Goal: Information Seeking & Learning: Learn about a topic

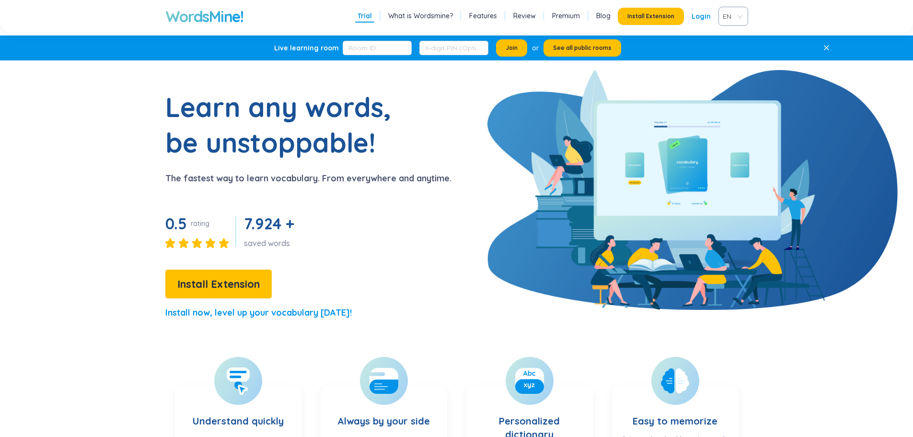
scroll to position [96, 0]
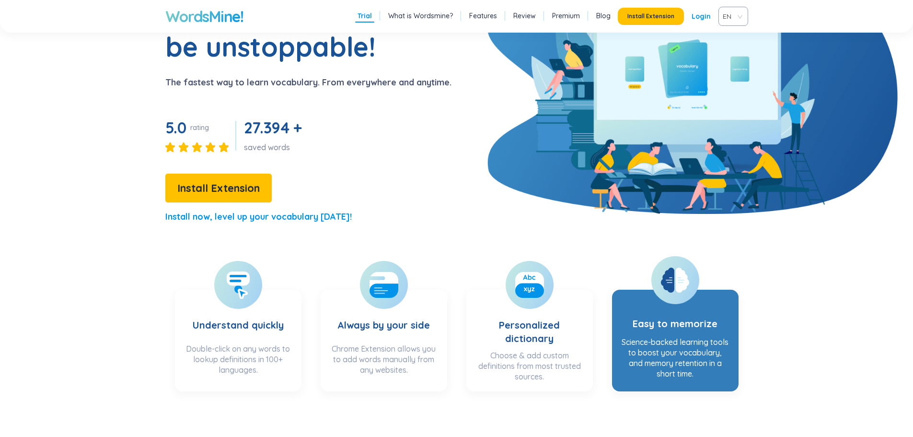
click at [675, 288] on icon at bounding box center [667, 280] width 13 height 25
click at [671, 275] on icon at bounding box center [667, 280] width 13 height 25
click at [664, 355] on div "Science-backed learning tools to boost your vocabulary, and memory retention in…" at bounding box center [675, 359] width 107 height 44
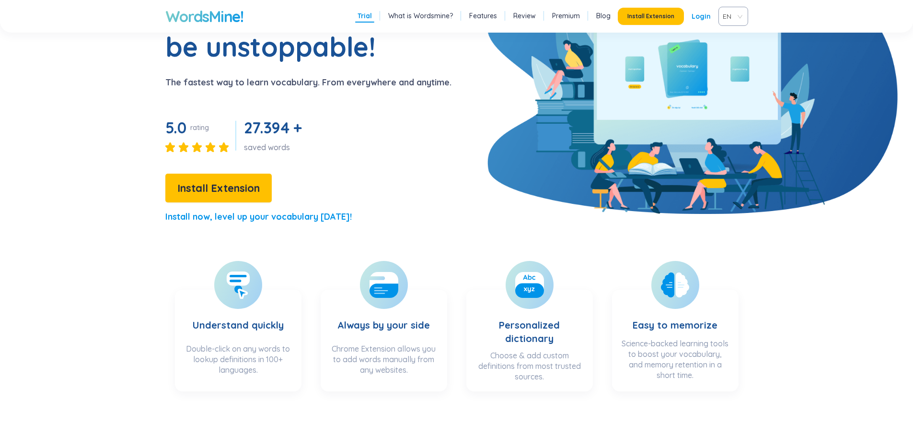
scroll to position [288, 0]
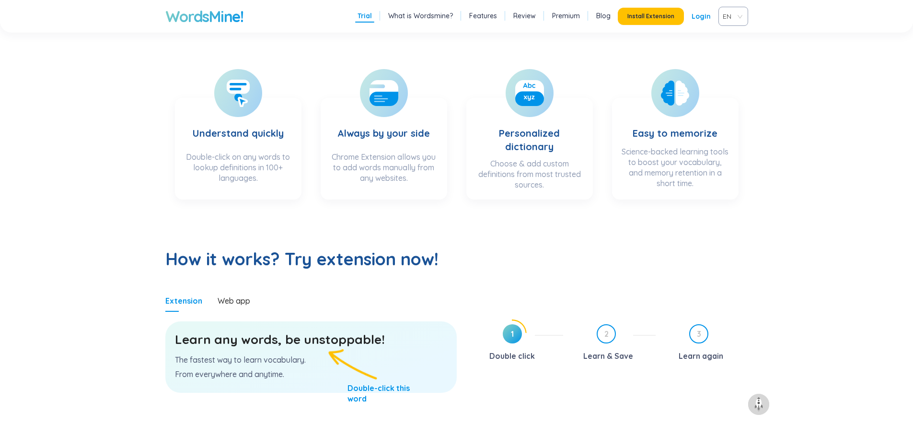
click at [319, 336] on h3 "Learn any words, be unstoppable!" at bounding box center [311, 339] width 272 height 17
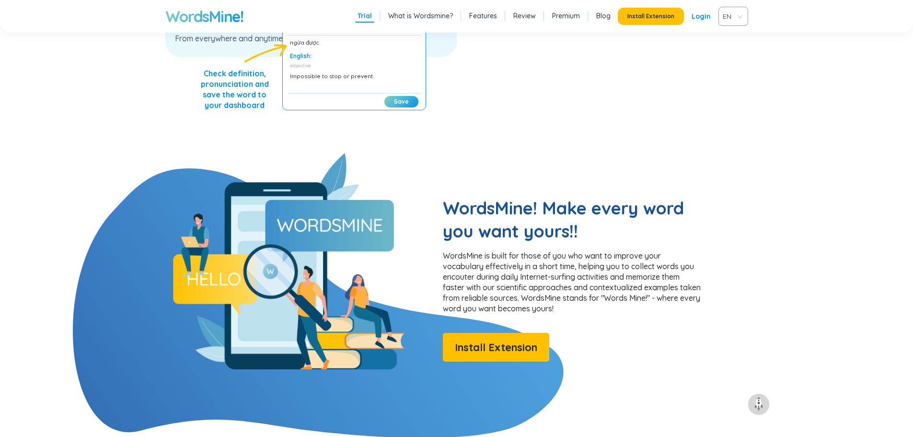
scroll to position [671, 0]
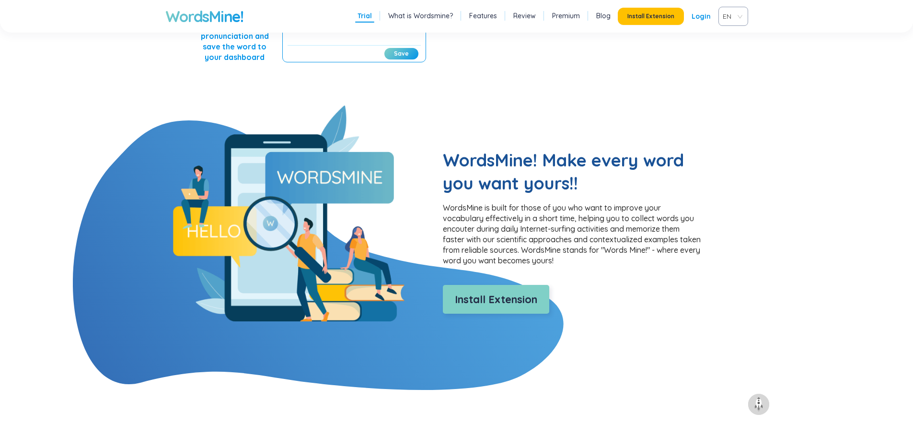
click at [470, 300] on span "Install Extension" at bounding box center [496, 299] width 82 height 17
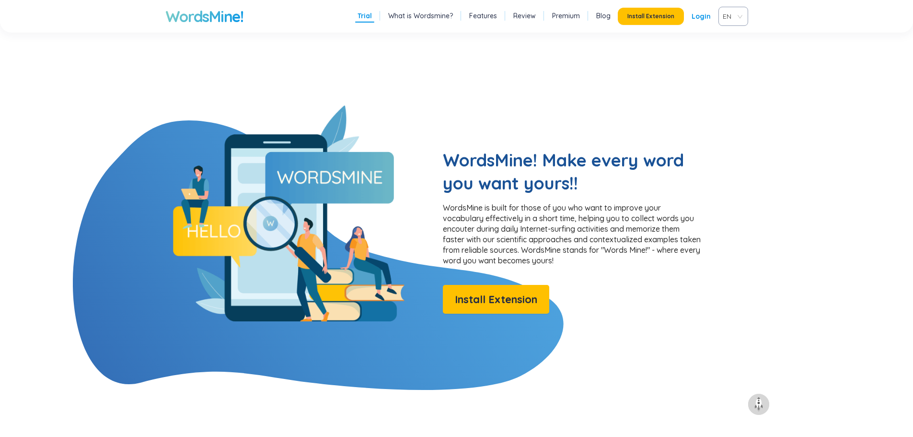
click at [368, 17] on link "Trial" at bounding box center [365, 16] width 14 height 10
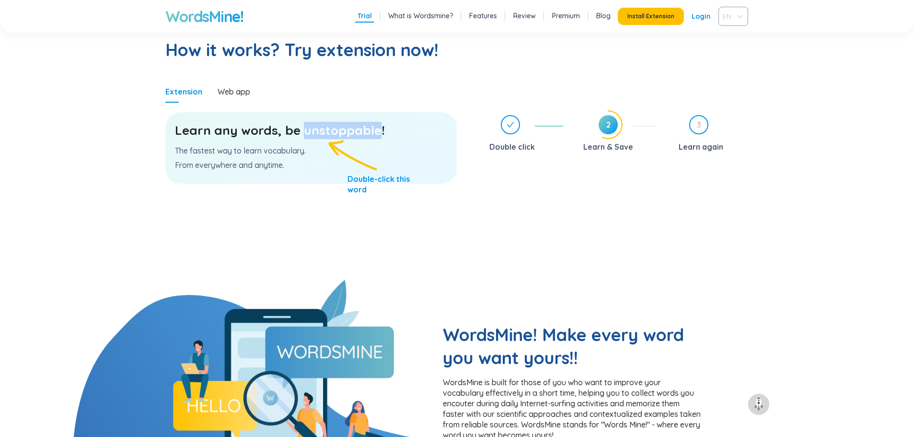
click at [737, 14] on span "EN" at bounding box center [731, 16] width 17 height 14
click at [732, 54] on div "VIE" at bounding box center [733, 52] width 18 height 11
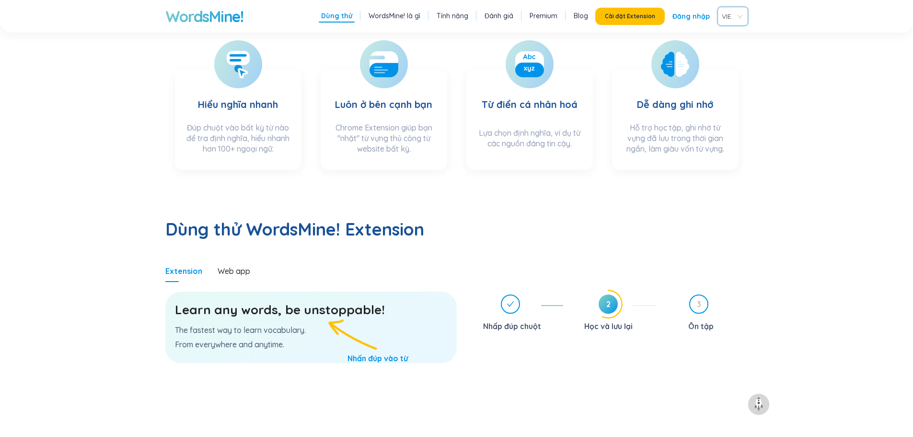
scroll to position [304, 0]
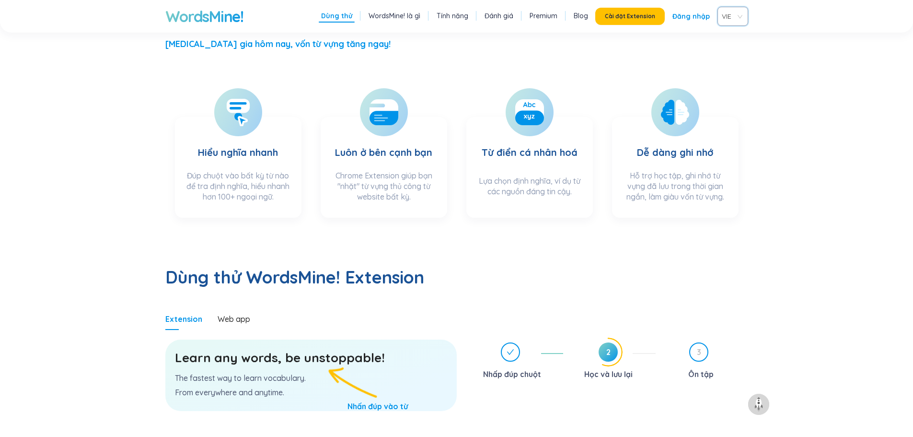
click at [340, 16] on link "Dùng thử" at bounding box center [336, 16] width 31 height 10
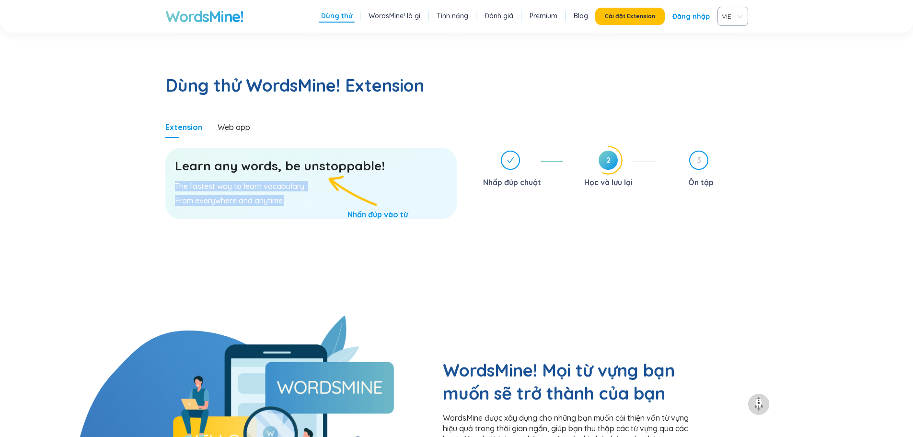
drag, startPoint x: 173, startPoint y: 151, endPoint x: 300, endPoint y: 168, distance: 127.7
click at [300, 168] on div "Learn any words, be unstoppable! The fastest way to learn vocabulary. From ever…" at bounding box center [310, 183] width 291 height 71
click at [218, 198] on section "Learn any words, be unstoppable! The fastest way to learn vocabulary. From ever…" at bounding box center [310, 226] width 291 height 177
click at [386, 157] on h3 "Learn any words, be unstoppable!" at bounding box center [311, 165] width 272 height 17
click at [547, 151] on div "Nhấp đúp chuột" at bounding box center [517, 170] width 93 height 39
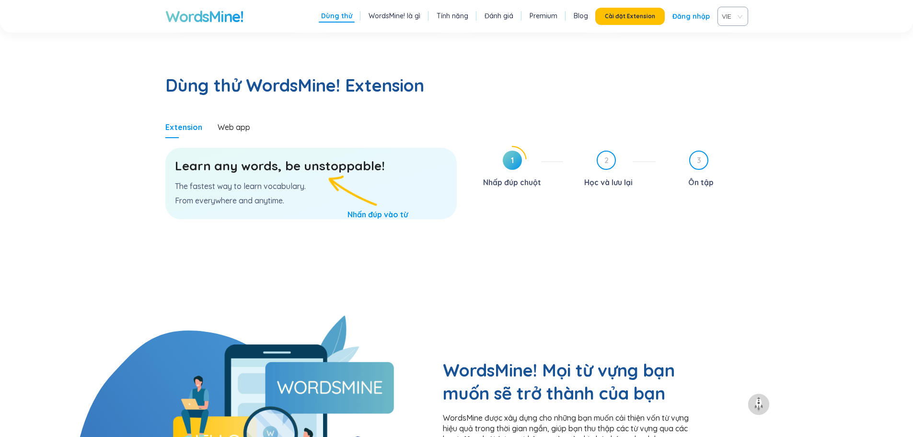
click at [547, 151] on div "1 Nhấp đúp chuột" at bounding box center [517, 170] width 93 height 39
click at [523, 146] on icon at bounding box center [513, 160] width 28 height 28
click at [691, 16] on link "Đăng nhập" at bounding box center [691, 16] width 37 height 17
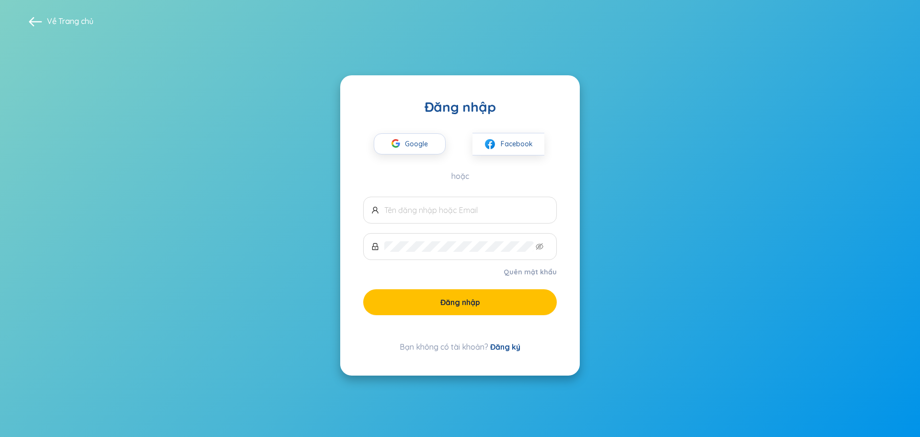
click at [499, 346] on link "Đăng ký" at bounding box center [505, 347] width 30 height 10
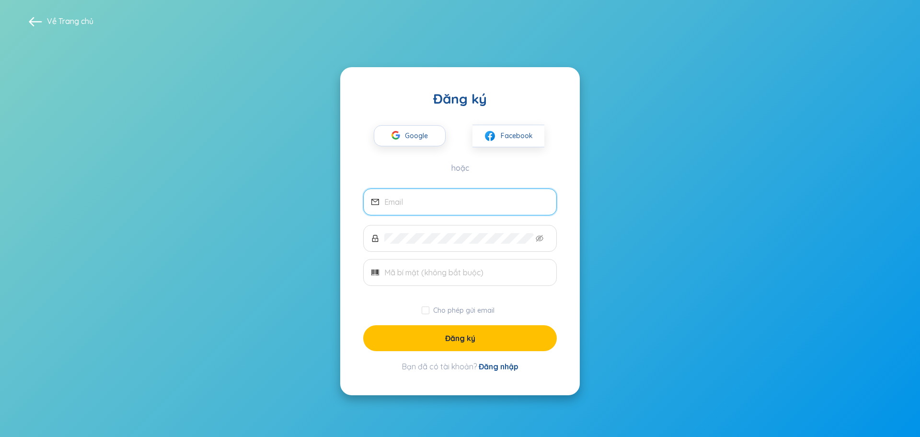
click at [31, 24] on span at bounding box center [35, 20] width 13 height 13
